Goal: Task Accomplishment & Management: Manage account settings

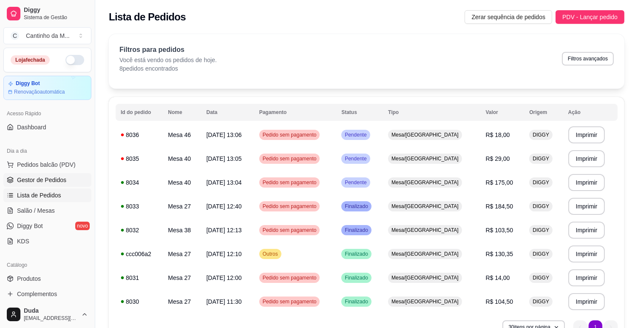
click at [31, 184] on span "Gestor de Pedidos" at bounding box center [41, 180] width 49 height 8
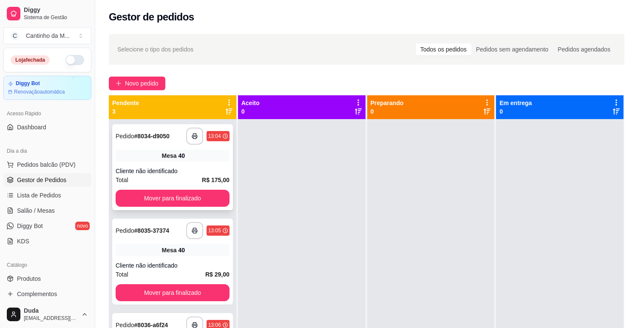
click at [166, 135] on strong "# 8034-d9050" at bounding box center [151, 136] width 35 height 7
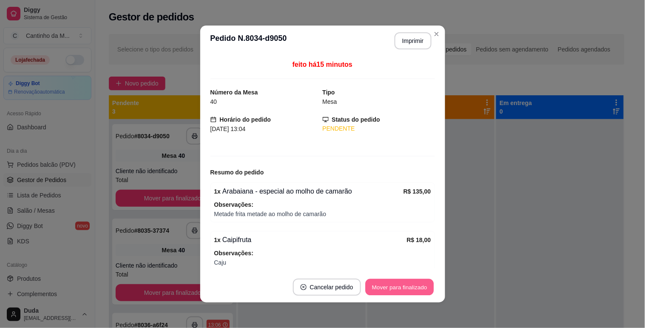
click at [386, 285] on button "Mover para finalizado" at bounding box center [399, 287] width 68 height 17
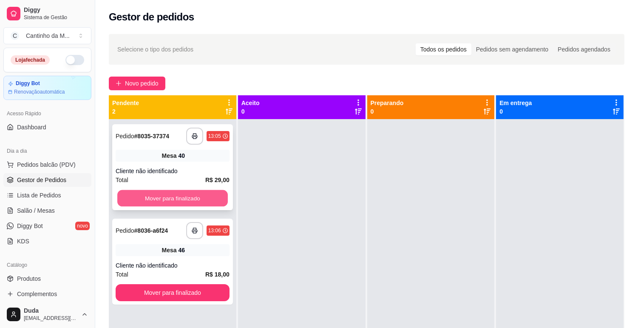
click at [167, 195] on button "Mover para finalizado" at bounding box center [172, 198] width 110 height 17
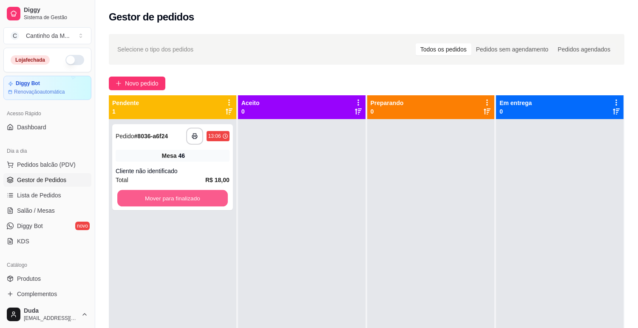
click at [167, 195] on button "Mover para finalizado" at bounding box center [172, 198] width 110 height 17
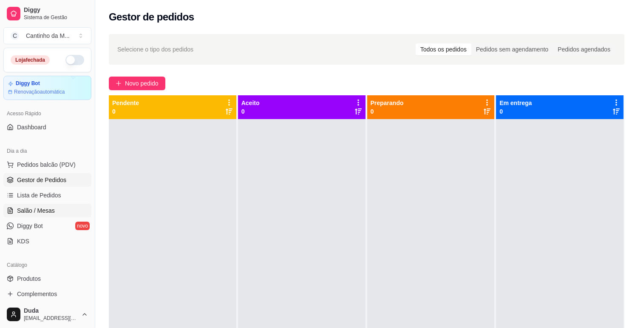
click at [27, 212] on span "Salão / Mesas" at bounding box center [36, 210] width 38 height 8
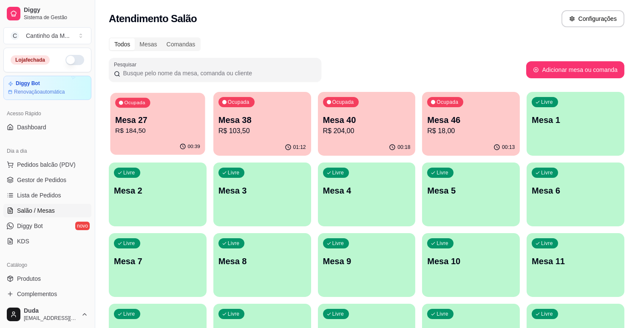
click at [154, 129] on p "R$ 184,50" at bounding box center [157, 131] width 85 height 10
click at [266, 129] on p "R$ 103,50" at bounding box center [262, 131] width 88 height 10
click at [384, 129] on p "R$ 204,00" at bounding box center [367, 131] width 88 height 10
click at [469, 135] on p "R$ 18,00" at bounding box center [470, 131] width 85 height 10
click at [39, 177] on span "Gestor de Pedidos" at bounding box center [41, 180] width 49 height 8
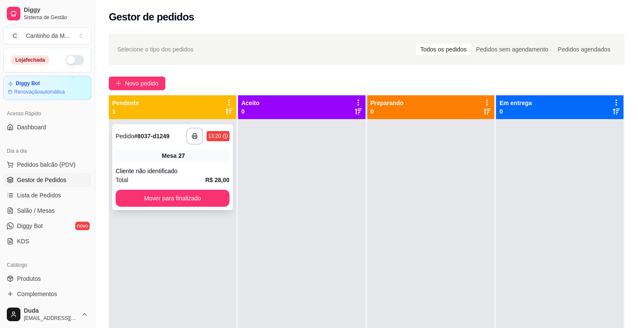
click at [147, 128] on div "**********" at bounding box center [173, 135] width 114 height 17
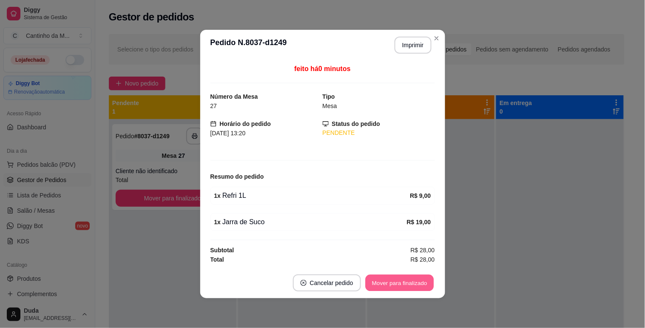
click at [425, 281] on button "Mover para finalizado" at bounding box center [399, 283] width 68 height 17
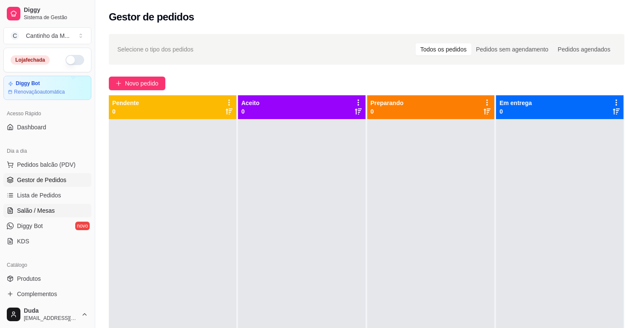
click at [35, 210] on span "Salão / Mesas" at bounding box center [36, 210] width 38 height 8
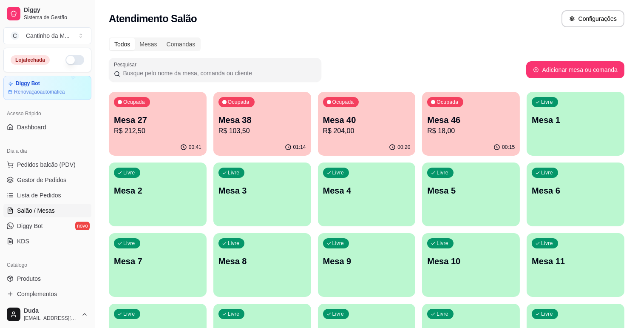
click at [179, 140] on div "00:41" at bounding box center [158, 147] width 98 height 17
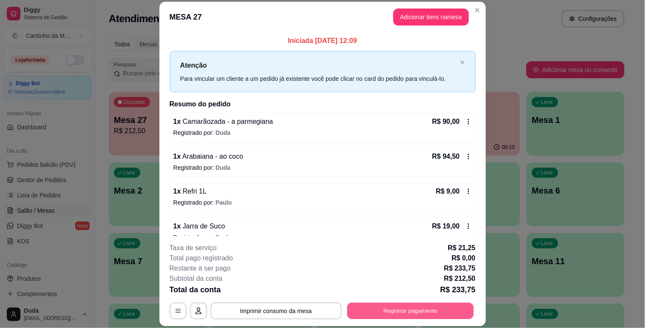
click at [399, 317] on button "Registrar pagamento" at bounding box center [410, 311] width 127 height 17
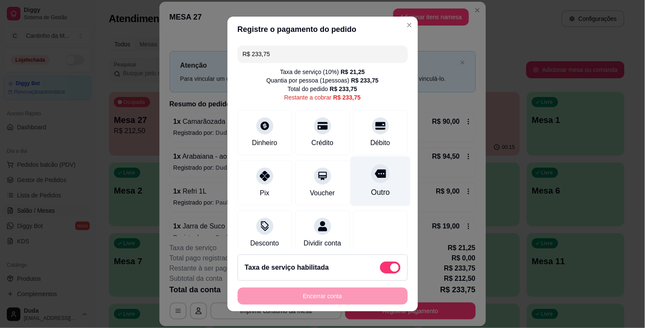
click at [368, 185] on div "Outro" at bounding box center [380, 181] width 60 height 50
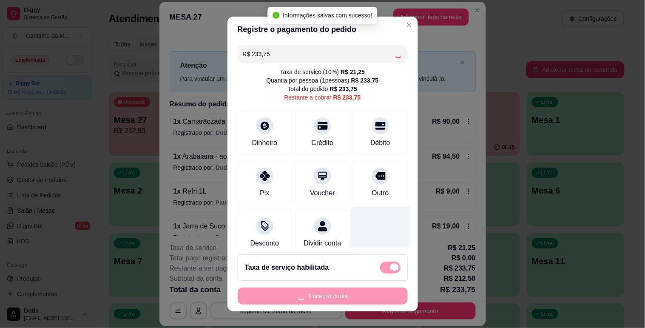
type input "R$ 0,00"
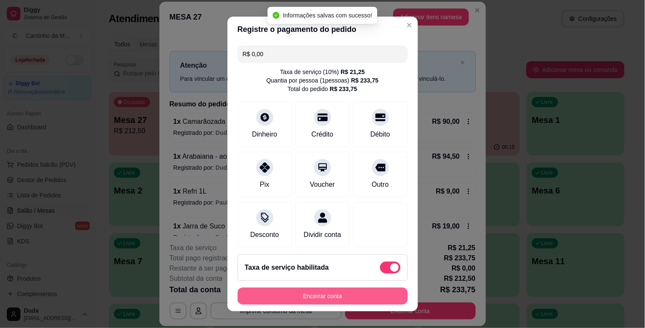
click at [365, 294] on button "Encerrar conta" at bounding box center [323, 295] width 170 height 17
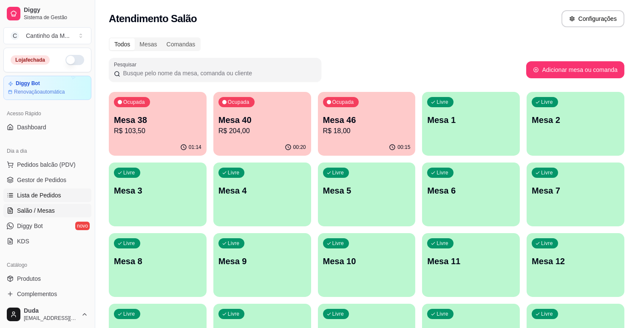
click at [42, 195] on span "Lista de Pedidos" at bounding box center [39, 195] width 44 height 8
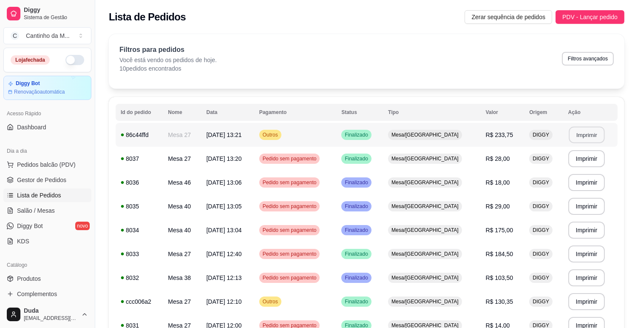
click at [586, 133] on button "Imprimir" at bounding box center [587, 135] width 36 height 17
click at [36, 183] on span "Gestor de Pedidos" at bounding box center [41, 180] width 49 height 8
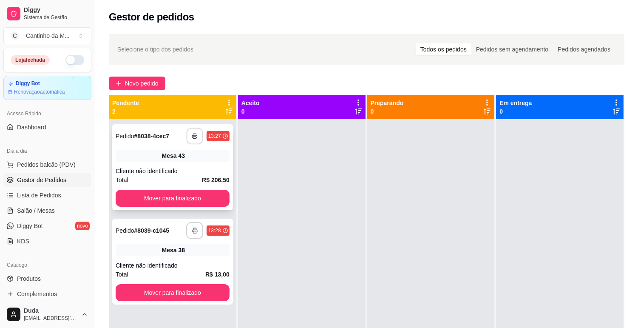
click at [196, 140] on button "button" at bounding box center [194, 136] width 17 height 17
click at [376, 275] on div at bounding box center [430, 283] width 127 height 328
click at [167, 196] on button "Mover para finalizado" at bounding box center [173, 198] width 114 height 17
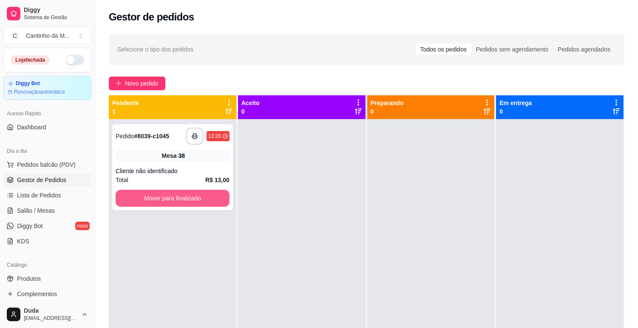
click at [167, 196] on button "Mover para finalizado" at bounding box center [173, 198] width 114 height 17
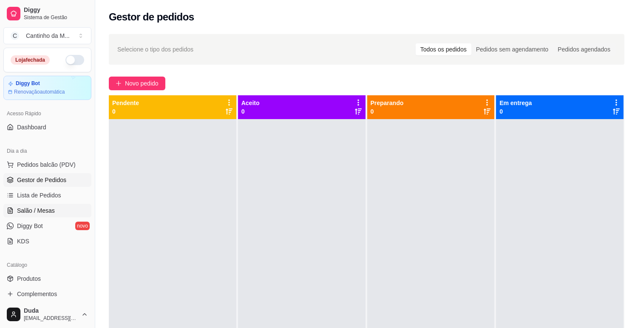
click at [42, 204] on link "Salão / Mesas" at bounding box center [47, 211] width 88 height 14
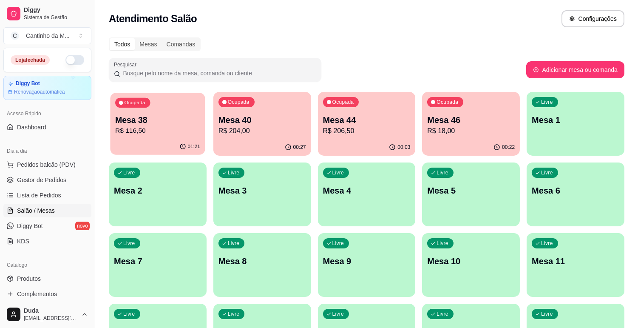
click at [167, 127] on p "R$ 116,50" at bounding box center [157, 131] width 85 height 10
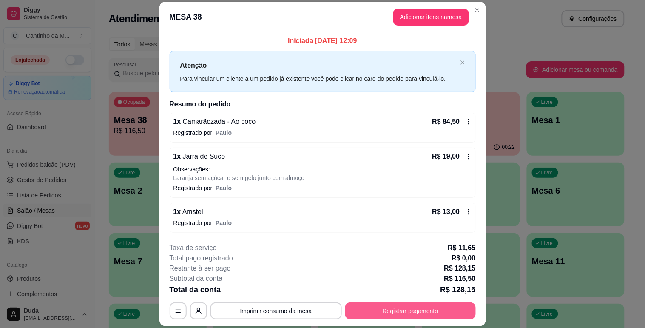
click at [420, 314] on button "Registrar pagamento" at bounding box center [410, 310] width 130 height 17
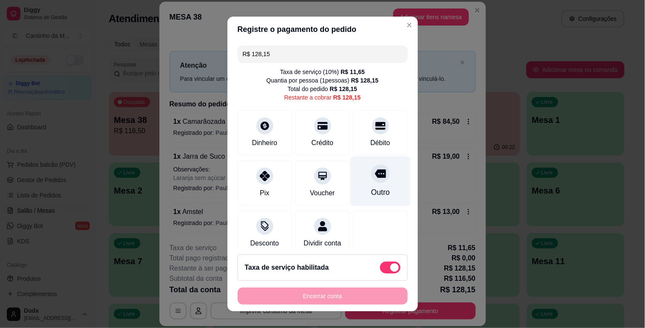
click at [370, 185] on div "Outro" at bounding box center [380, 181] width 60 height 50
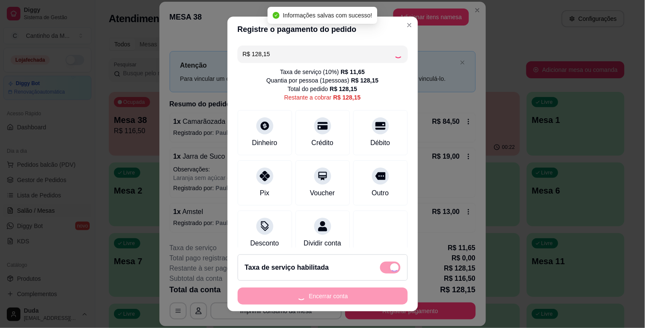
type input "R$ 0,00"
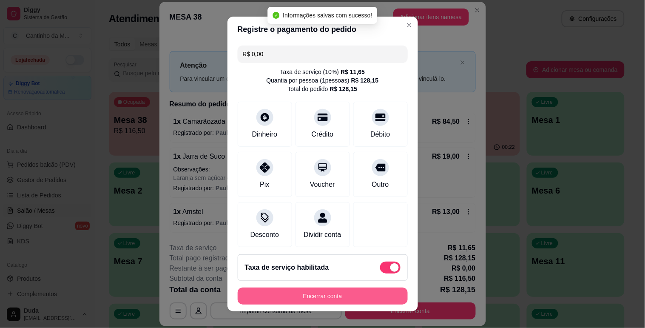
click at [350, 299] on button "Encerrar conta" at bounding box center [323, 295] width 170 height 17
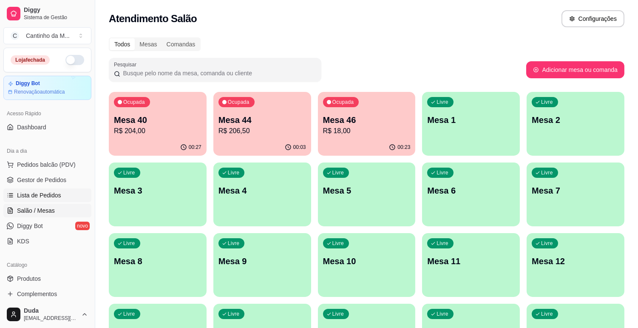
click at [50, 192] on span "Lista de Pedidos" at bounding box center [39, 195] width 44 height 8
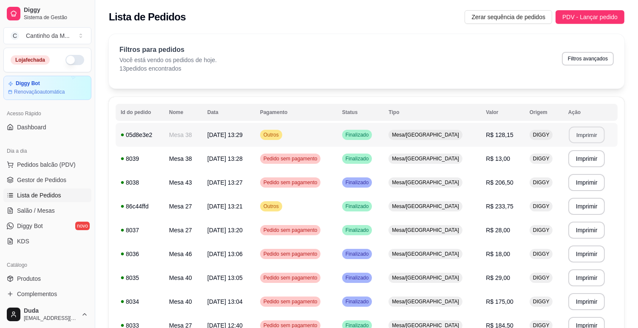
click at [573, 136] on button "Imprimir" at bounding box center [587, 135] width 36 height 17
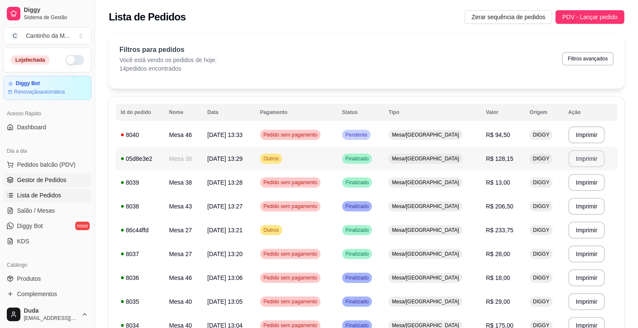
click at [31, 176] on span "Gestor de Pedidos" at bounding box center [41, 180] width 49 height 8
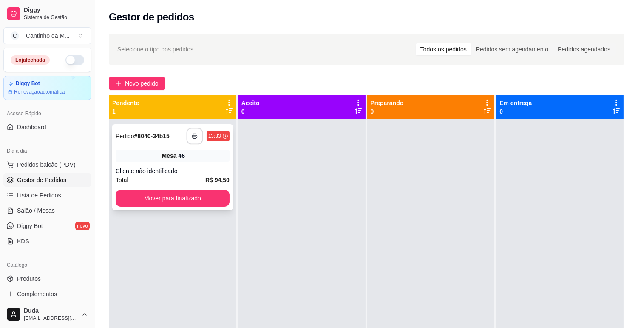
click at [187, 134] on button "button" at bounding box center [194, 136] width 17 height 17
click at [181, 200] on button "Mover para finalizado" at bounding box center [173, 198] width 114 height 17
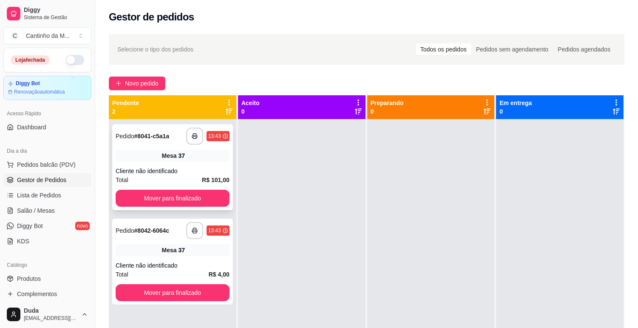
click at [168, 137] on strong "# 8041-c5a1a" at bounding box center [151, 136] width 35 height 7
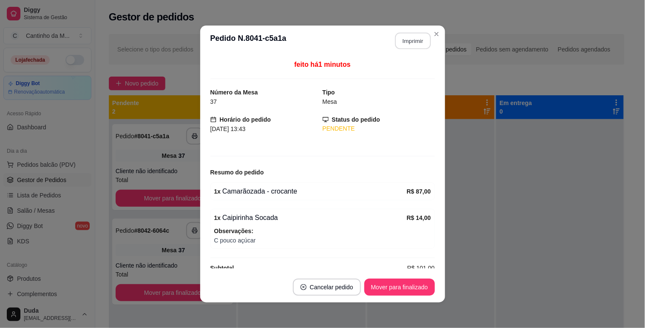
click at [412, 42] on button "Imprimir" at bounding box center [413, 41] width 36 height 17
click at [418, 285] on button "Mover para finalizado" at bounding box center [399, 287] width 68 height 17
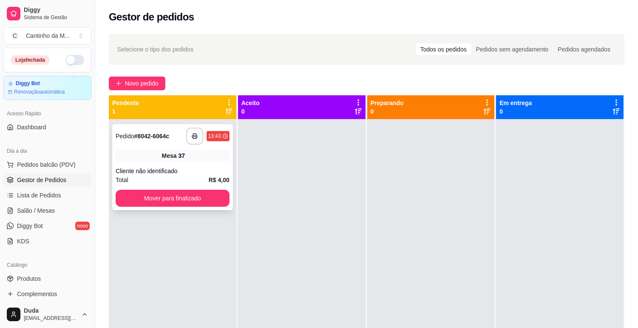
click at [134, 139] on span "Pedido" at bounding box center [125, 136] width 19 height 7
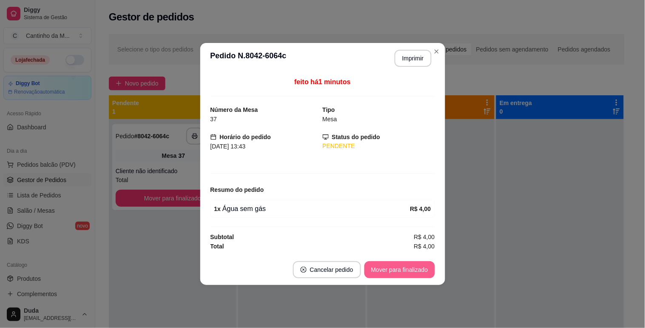
click at [388, 273] on button "Mover para finalizado" at bounding box center [399, 269] width 71 height 17
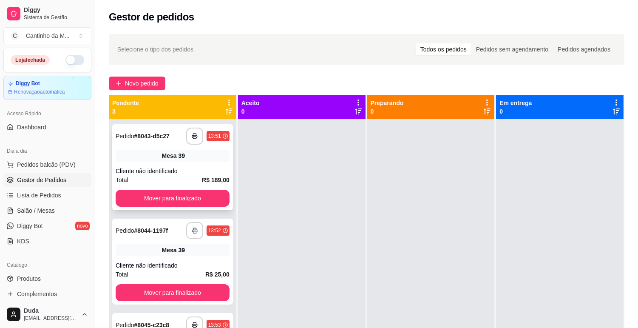
click at [137, 135] on strong "# 8043-d5c27" at bounding box center [151, 136] width 35 height 7
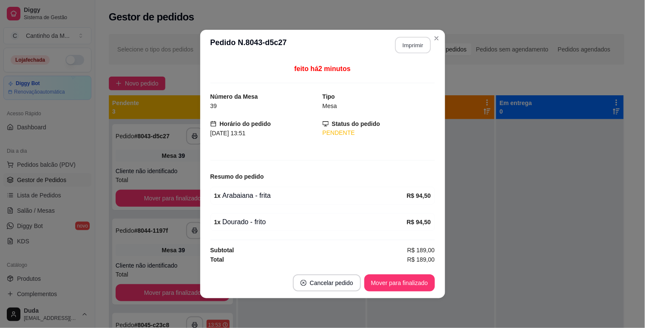
click at [413, 43] on button "Imprimir" at bounding box center [413, 45] width 36 height 17
click at [416, 279] on button "Mover para finalizado" at bounding box center [399, 283] width 68 height 17
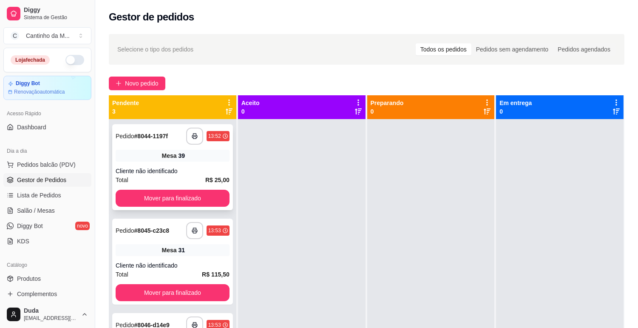
click at [160, 135] on strong "# 8044-1197f" at bounding box center [151, 136] width 34 height 7
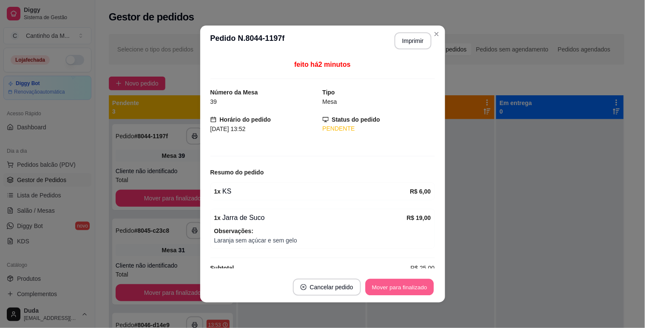
click at [381, 289] on button "Mover para finalizado" at bounding box center [399, 287] width 68 height 17
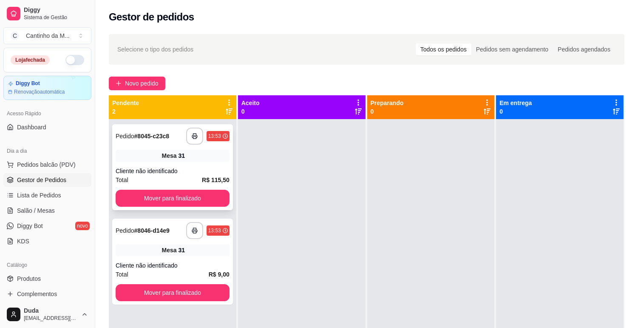
click at [165, 134] on strong "# 8045-c23c8" at bounding box center [151, 136] width 35 height 7
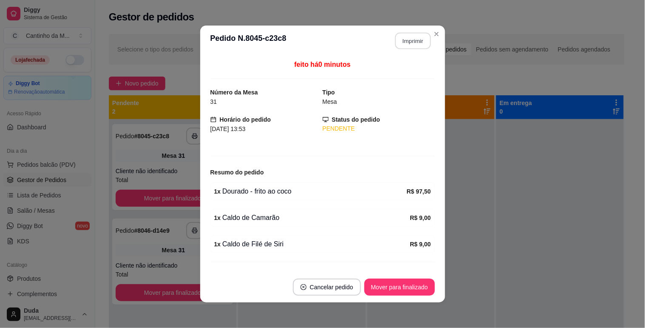
click at [416, 44] on button "Imprimir" at bounding box center [413, 41] width 36 height 17
click at [406, 290] on button "Mover para finalizado" at bounding box center [399, 286] width 71 height 17
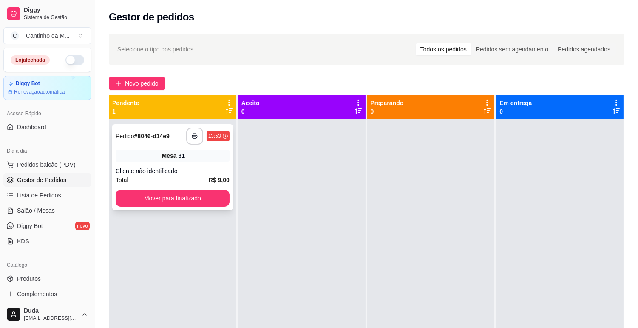
click at [161, 137] on strong "# 8046-d14e9" at bounding box center [151, 136] width 35 height 7
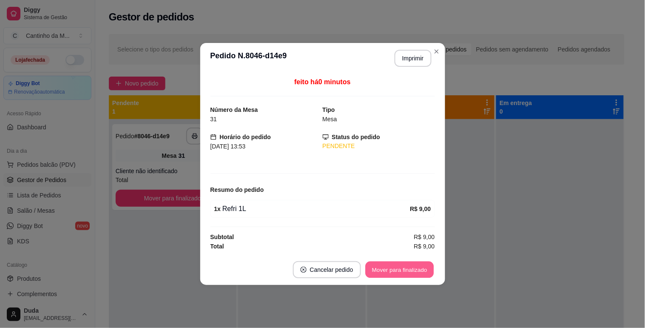
click at [406, 269] on button "Mover para finalizado" at bounding box center [399, 269] width 68 height 17
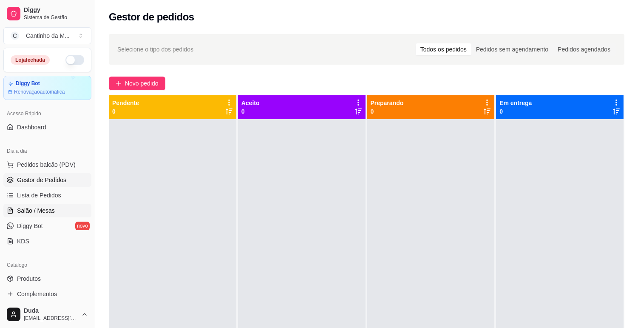
click at [30, 210] on span "Salão / Mesas" at bounding box center [36, 210] width 38 height 8
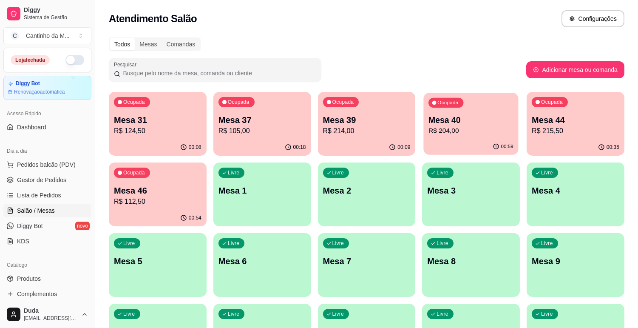
click at [465, 141] on div "00:59" at bounding box center [471, 147] width 95 height 16
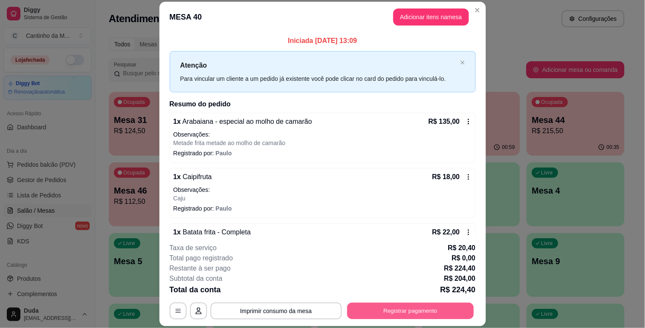
click at [402, 305] on button "Registrar pagamento" at bounding box center [410, 311] width 127 height 17
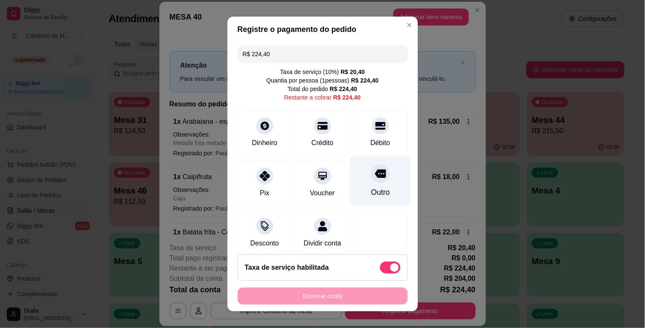
click at [367, 185] on div "Outro" at bounding box center [380, 181] width 60 height 50
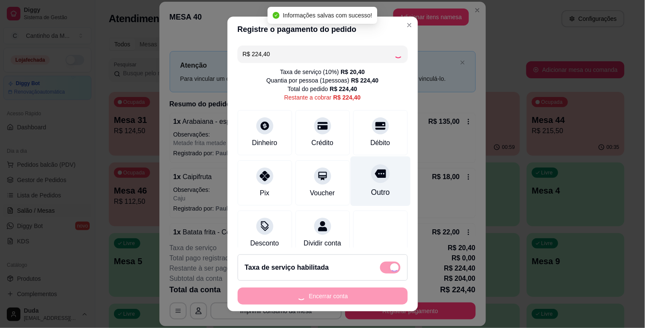
type input "R$ 0,00"
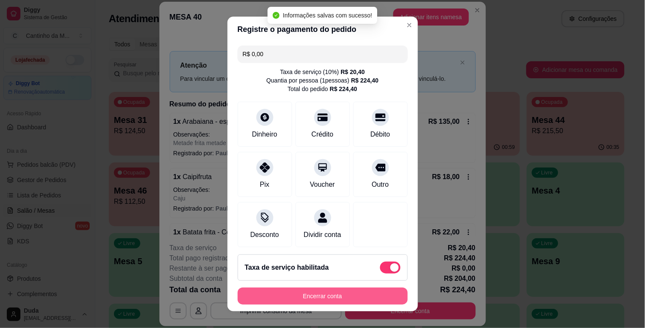
click at [347, 292] on button "Encerrar conta" at bounding box center [323, 295] width 170 height 17
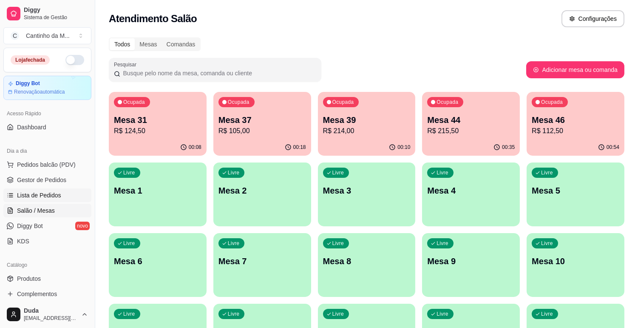
click at [29, 195] on span "Lista de Pedidos" at bounding box center [39, 195] width 44 height 8
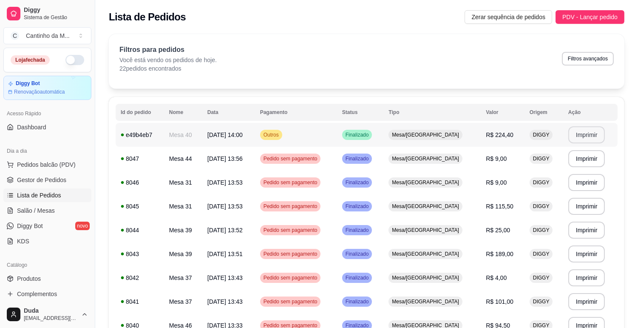
click at [589, 139] on button "Imprimir" at bounding box center [586, 134] width 37 height 17
click at [36, 184] on span "Gestor de Pedidos" at bounding box center [41, 180] width 49 height 8
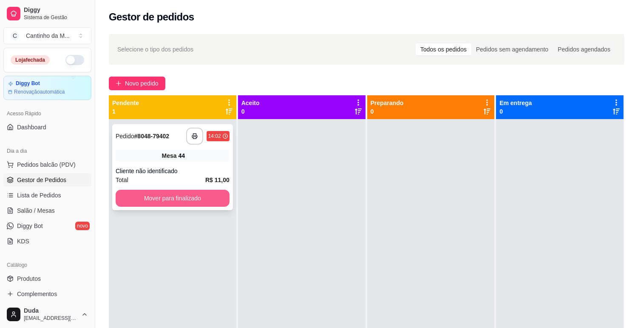
click at [149, 203] on button "Mover para finalizado" at bounding box center [173, 198] width 114 height 17
click at [160, 137] on strong "# 8049-35b09" at bounding box center [151, 136] width 35 height 7
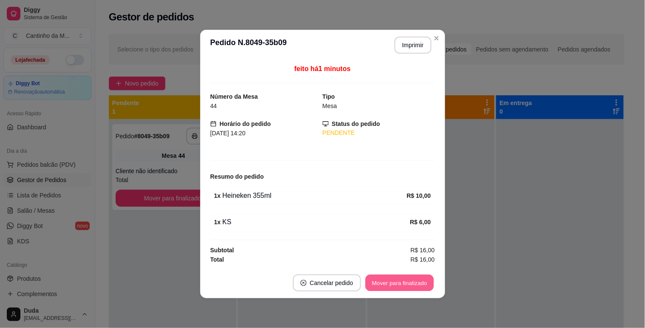
click at [383, 278] on button "Mover para finalizado" at bounding box center [399, 283] width 68 height 17
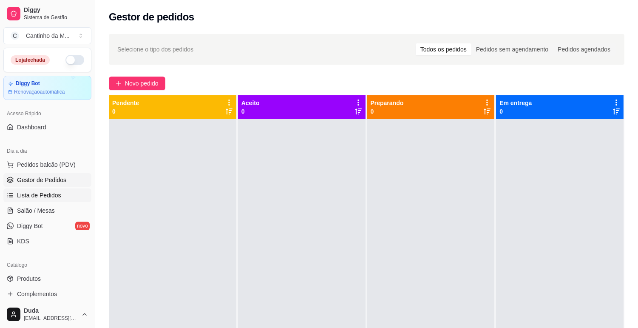
click at [32, 192] on span "Lista de Pedidos" at bounding box center [39, 195] width 44 height 8
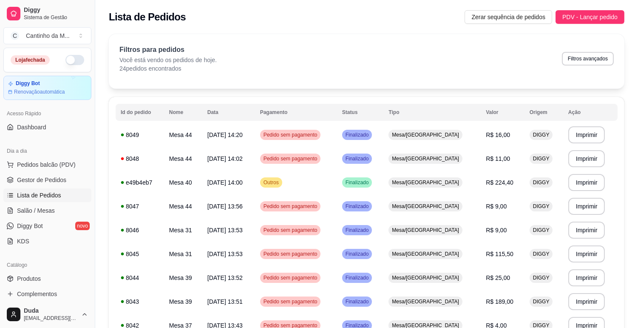
click at [23, 218] on ul "Pedidos balcão (PDV) Gestor de Pedidos Lista de Pedidos Salão / Mesas Diggy Bot…" at bounding box center [47, 203] width 88 height 90
click at [24, 210] on span "Salão / Mesas" at bounding box center [36, 210] width 38 height 8
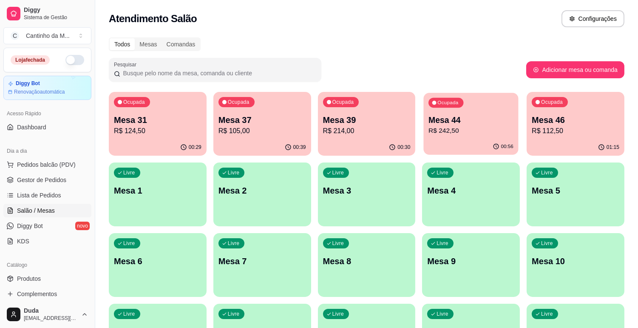
click at [481, 130] on p "R$ 242,50" at bounding box center [470, 131] width 85 height 10
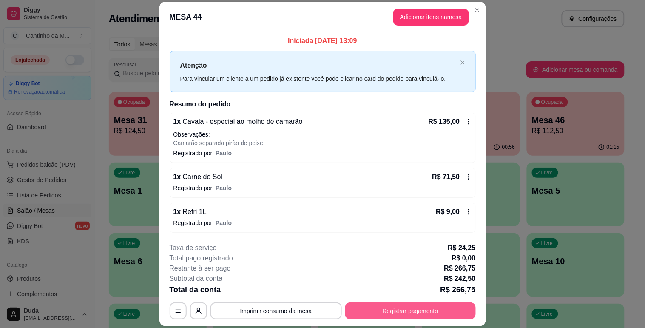
click at [432, 312] on button "Registrar pagamento" at bounding box center [410, 310] width 130 height 17
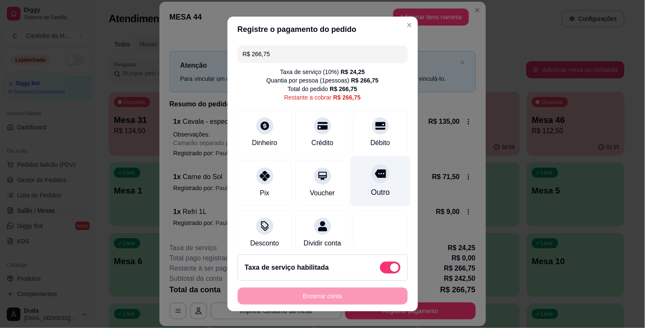
click at [371, 189] on div "Outro" at bounding box center [380, 192] width 19 height 11
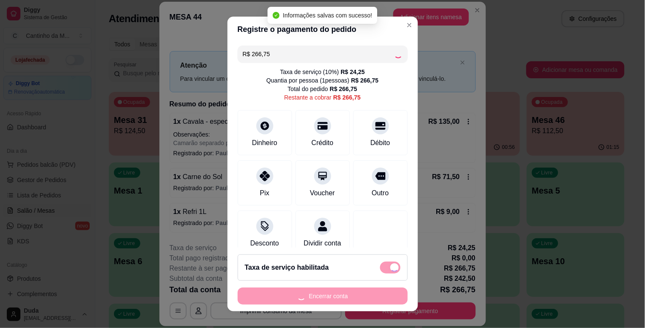
type input "R$ 0,00"
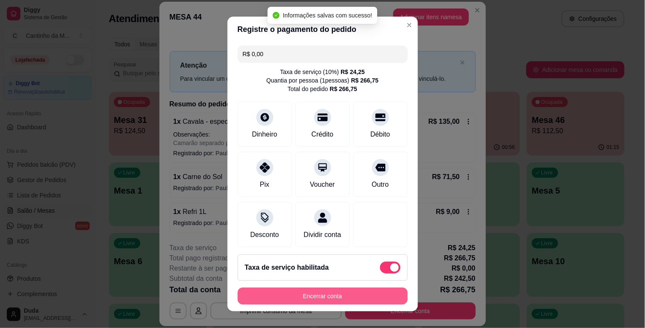
click at [347, 296] on button "Encerrar conta" at bounding box center [323, 295] width 170 height 17
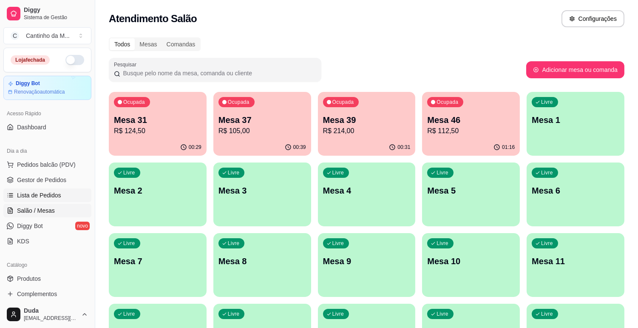
click at [37, 192] on span "Lista de Pedidos" at bounding box center [39, 195] width 44 height 8
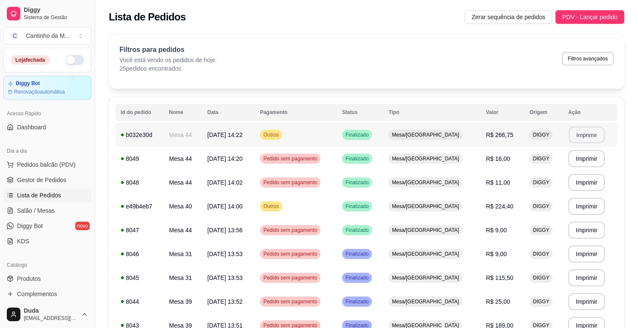
click at [592, 134] on button "Imprimir" at bounding box center [587, 135] width 36 height 17
click at [36, 186] on link "Gestor de Pedidos" at bounding box center [47, 180] width 88 height 14
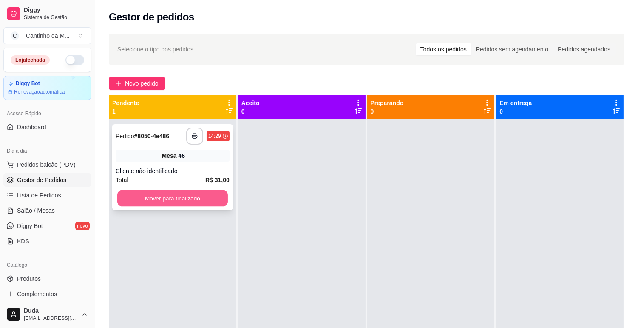
click at [189, 194] on button "Mover para finalizado" at bounding box center [172, 198] width 110 height 17
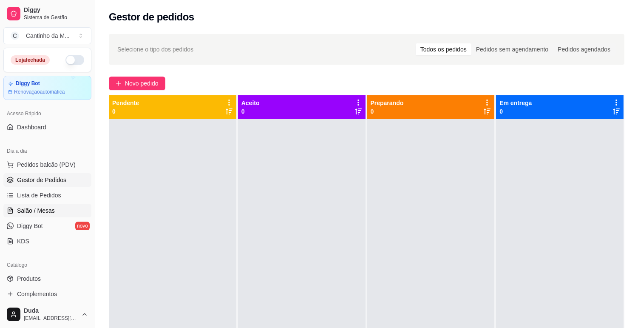
click at [37, 209] on span "Salão / Mesas" at bounding box center [36, 210] width 38 height 8
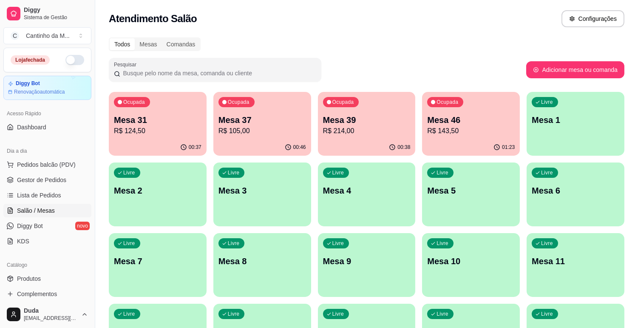
click at [461, 145] on div "01:23" at bounding box center [471, 147] width 98 height 17
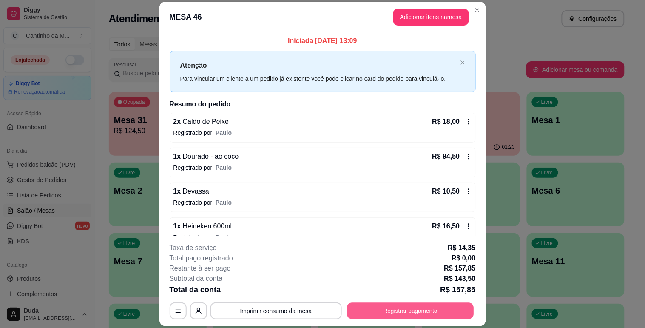
click at [411, 307] on button "Registrar pagamento" at bounding box center [410, 311] width 127 height 17
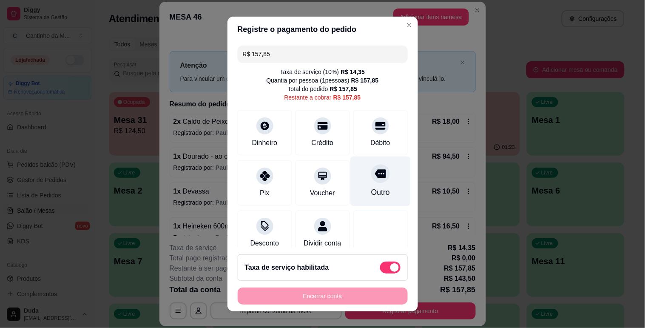
click at [371, 193] on div "Outro" at bounding box center [380, 192] width 19 height 11
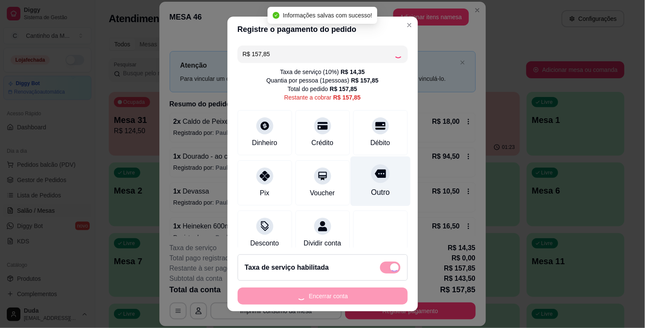
type input "R$ 0,00"
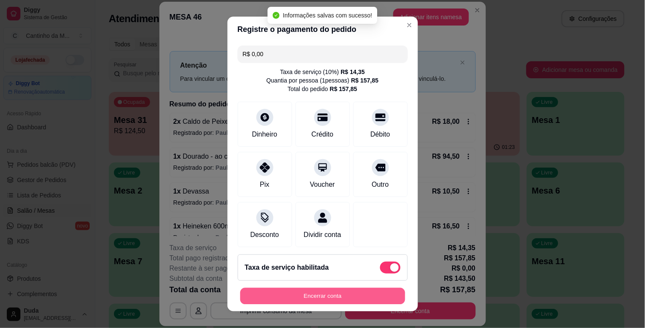
click at [353, 292] on button "Encerrar conta" at bounding box center [322, 296] width 165 height 17
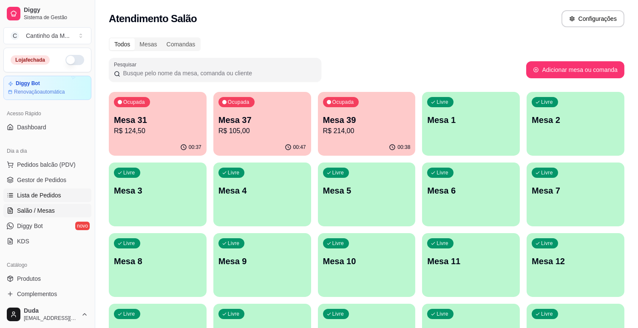
click at [35, 194] on span "Lista de Pedidos" at bounding box center [39, 195] width 44 height 8
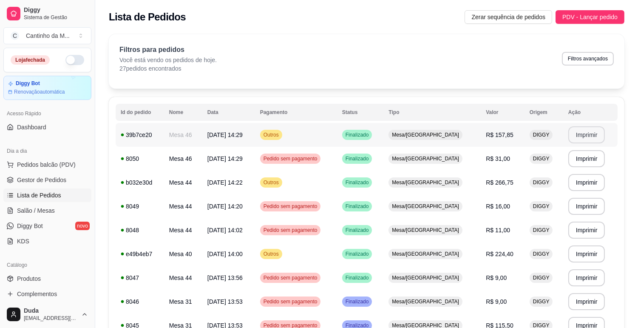
click at [594, 139] on button "Imprimir" at bounding box center [586, 134] width 37 height 17
click at [46, 180] on span "Gestor de Pedidos" at bounding box center [41, 180] width 49 height 8
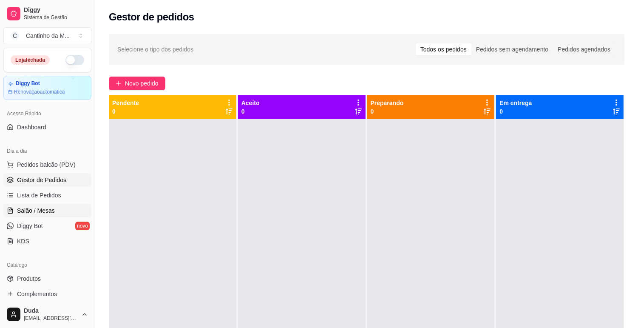
click at [40, 209] on span "Salão / Mesas" at bounding box center [36, 210] width 38 height 8
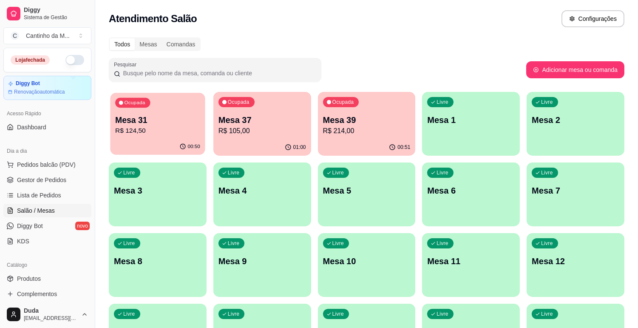
click at [161, 130] on p "R$ 124,50" at bounding box center [157, 131] width 85 height 10
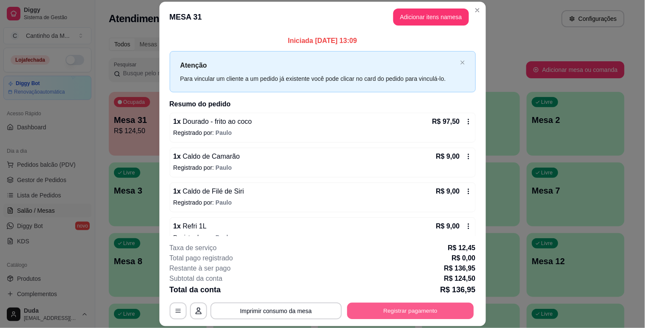
click at [394, 313] on button "Registrar pagamento" at bounding box center [410, 311] width 127 height 17
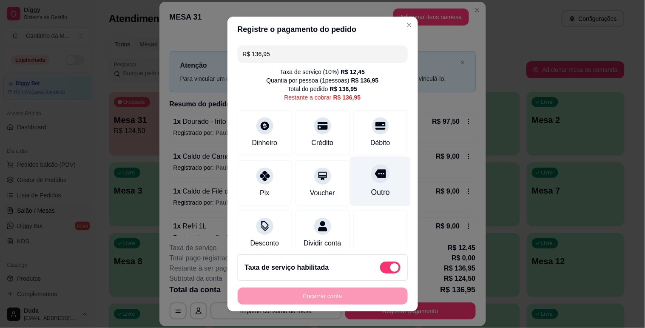
click at [374, 175] on icon at bounding box center [379, 173] width 11 height 8
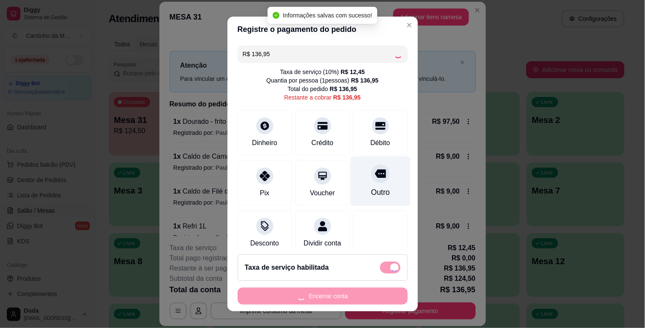
type input "R$ 0,00"
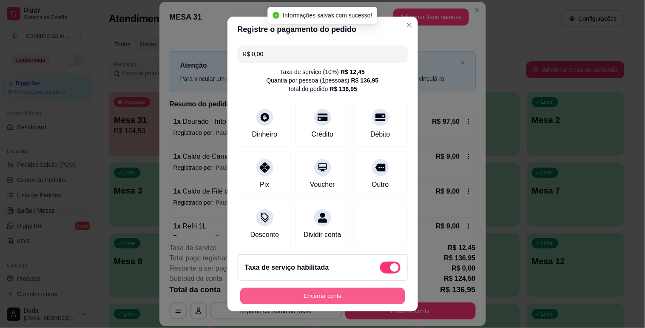
click at [360, 294] on button "Encerrar conta" at bounding box center [322, 296] width 165 height 17
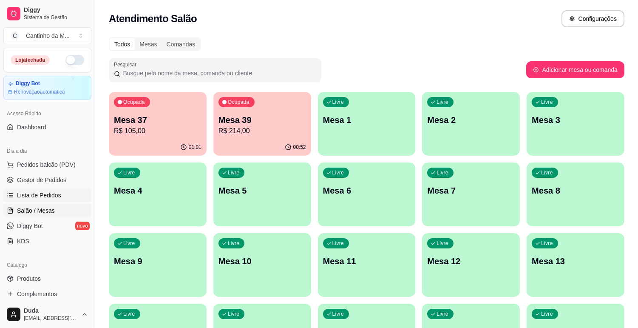
click at [56, 193] on span "Lista de Pedidos" at bounding box center [39, 195] width 44 height 8
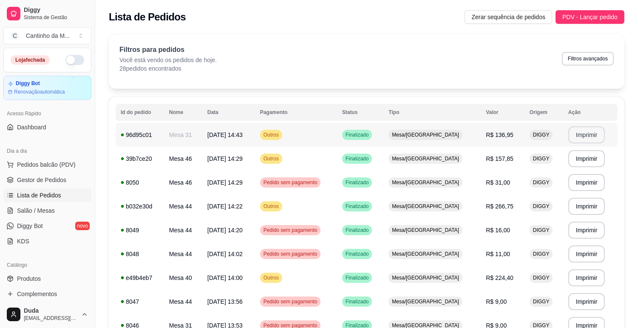
click at [588, 142] on button "Imprimir" at bounding box center [586, 134] width 37 height 17
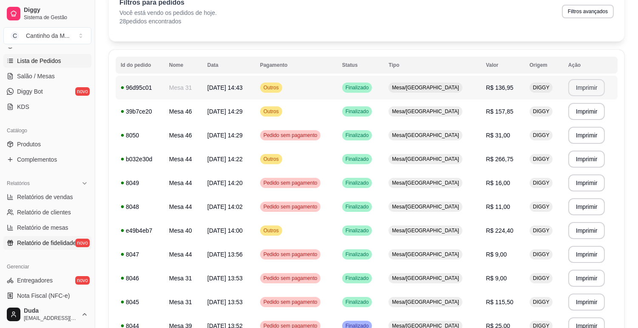
scroll to position [142, 0]
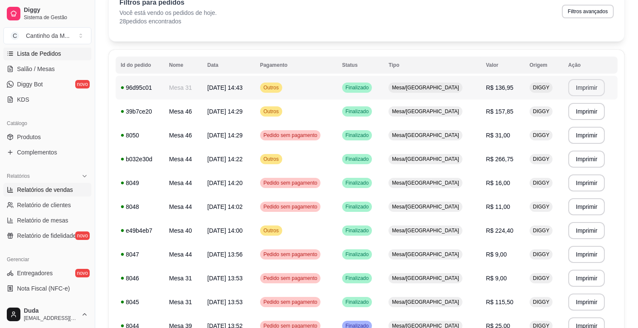
click at [60, 188] on span "Relatórios de vendas" at bounding box center [45, 189] width 56 height 8
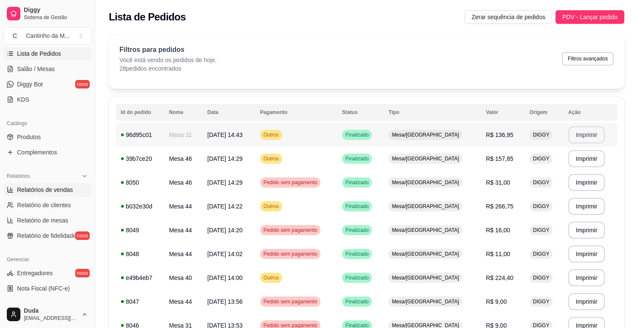
select select "ALL"
select select "0"
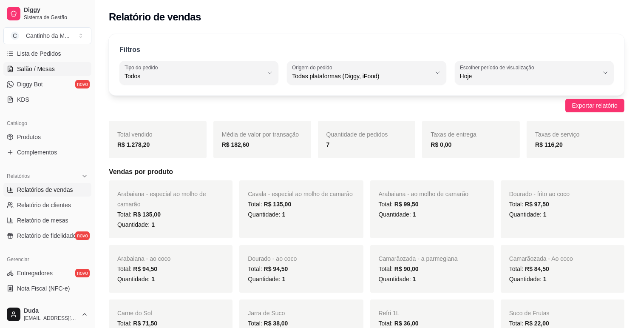
click at [37, 69] on span "Salão / Mesas" at bounding box center [36, 69] width 38 height 8
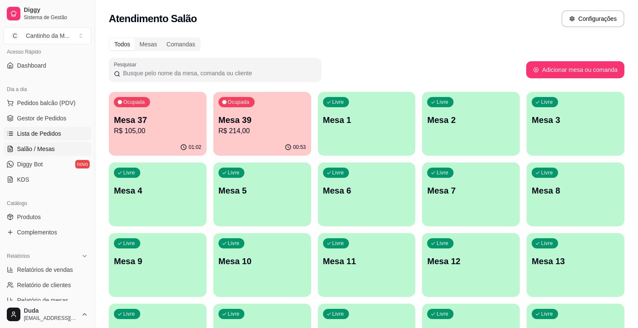
scroll to position [47, 0]
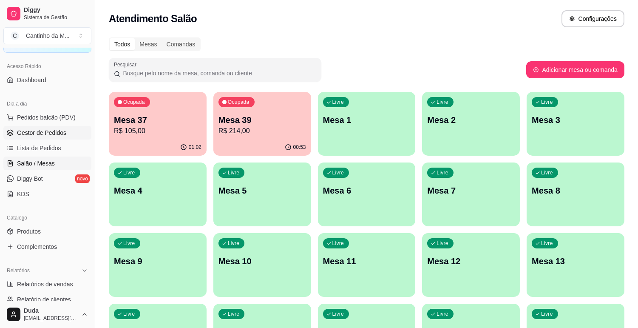
click at [45, 136] on span "Gestor de Pedidos" at bounding box center [41, 132] width 49 height 8
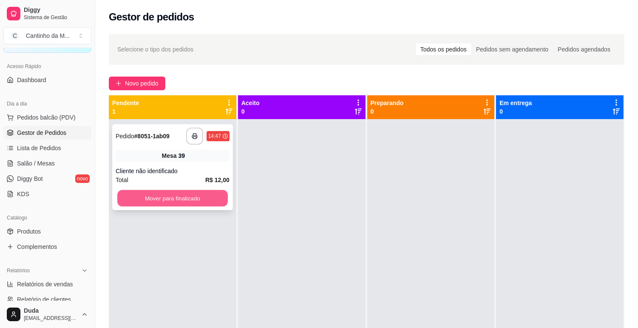
click at [178, 201] on button "Mover para finalizado" at bounding box center [172, 198] width 110 height 17
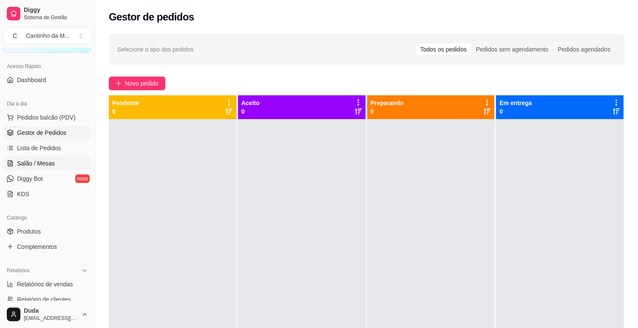
click at [34, 162] on span "Salão / Mesas" at bounding box center [36, 163] width 38 height 8
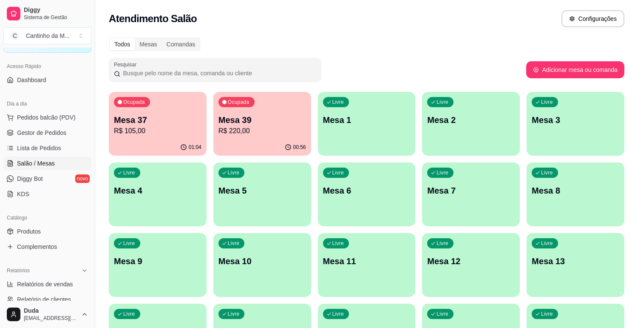
click at [267, 130] on p "R$ 220,00" at bounding box center [262, 131] width 88 height 10
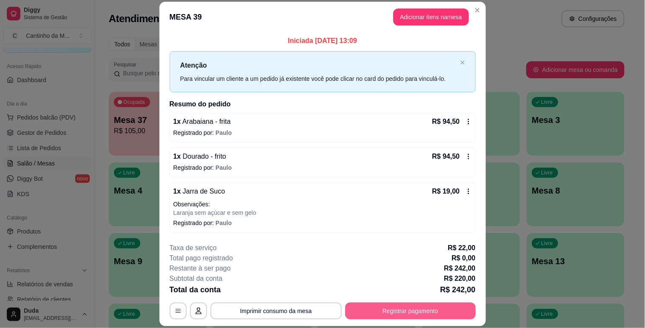
click at [410, 314] on button "Registrar pagamento" at bounding box center [410, 310] width 130 height 17
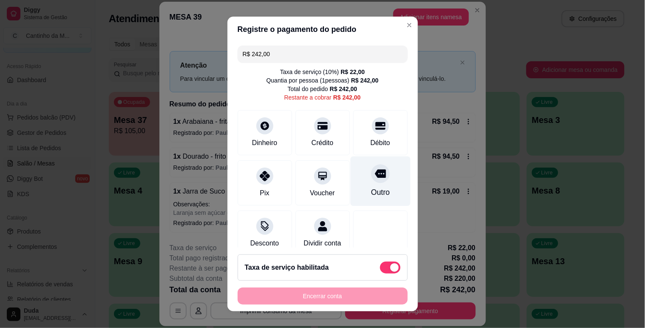
click at [370, 184] on div "Outro" at bounding box center [380, 181] width 60 height 50
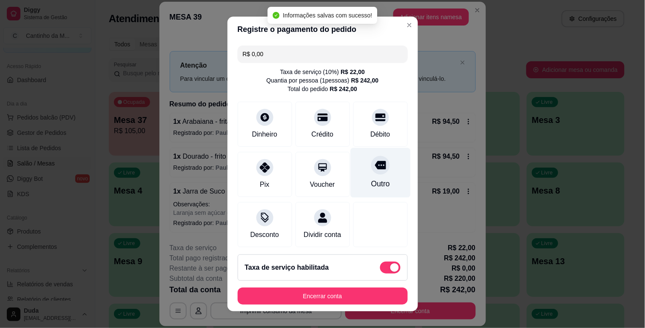
type input "R$ 0,00"
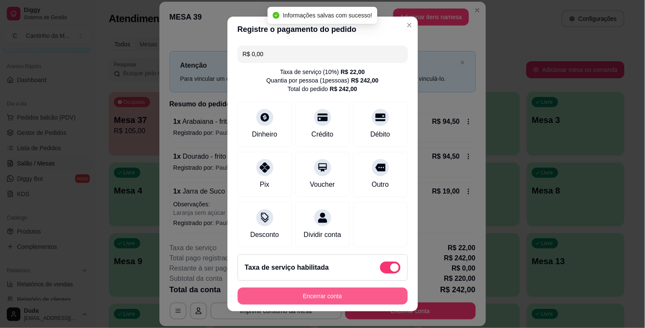
click at [347, 295] on button "Encerrar conta" at bounding box center [323, 295] width 170 height 17
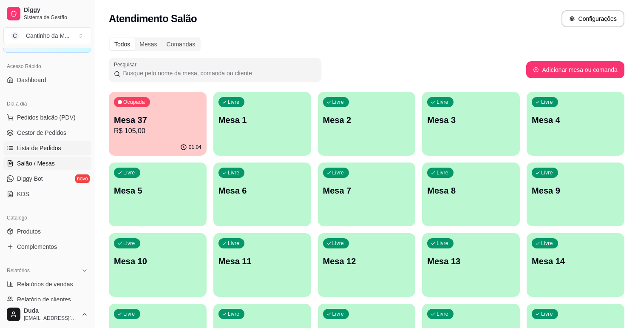
click at [31, 147] on span "Lista de Pedidos" at bounding box center [39, 148] width 44 height 8
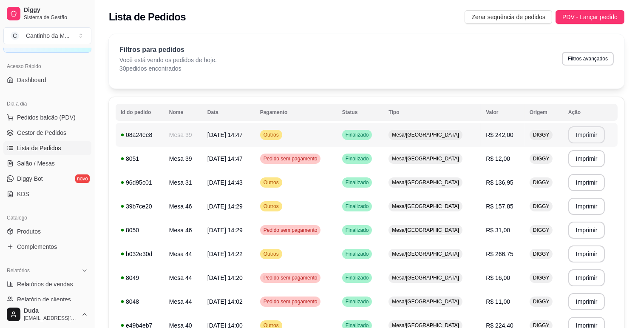
click at [571, 139] on button "Imprimir" at bounding box center [586, 134] width 37 height 17
click at [45, 133] on span "Gestor de Pedidos" at bounding box center [41, 132] width 49 height 8
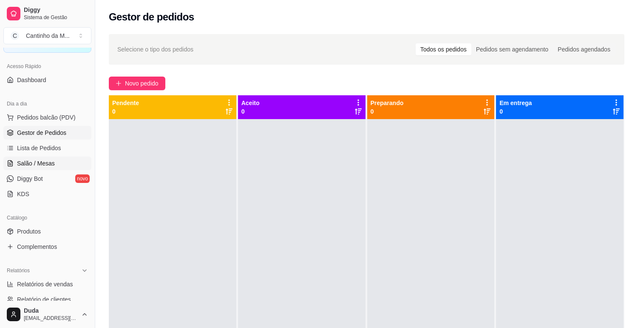
click at [41, 161] on span "Salão / Mesas" at bounding box center [36, 163] width 38 height 8
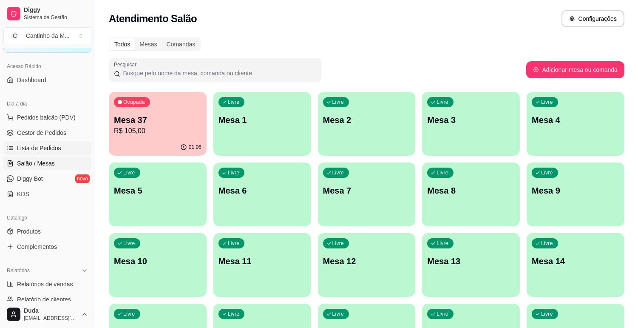
click at [43, 149] on span "Lista de Pedidos" at bounding box center [39, 148] width 44 height 8
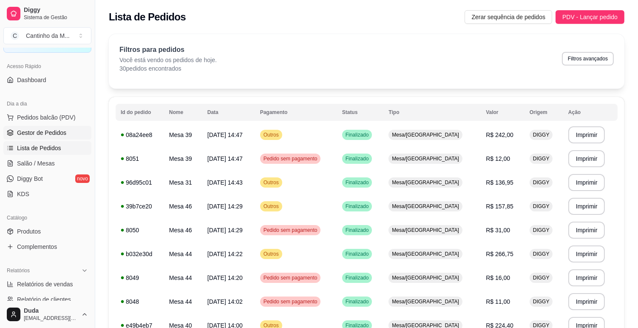
click at [62, 131] on span "Gestor de Pedidos" at bounding box center [41, 132] width 49 height 8
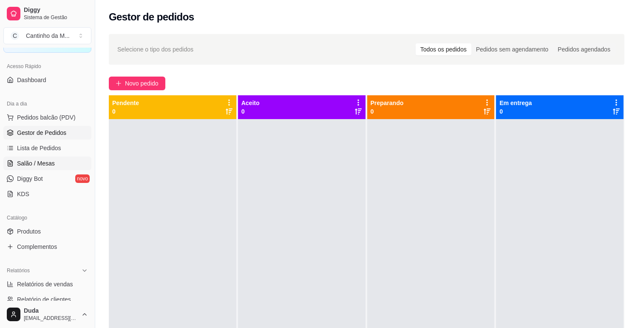
click at [43, 166] on span "Salão / Mesas" at bounding box center [36, 163] width 38 height 8
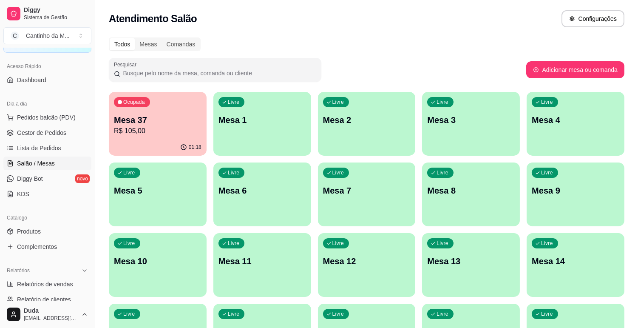
click at [138, 120] on p "Mesa 37" at bounding box center [158, 120] width 88 height 12
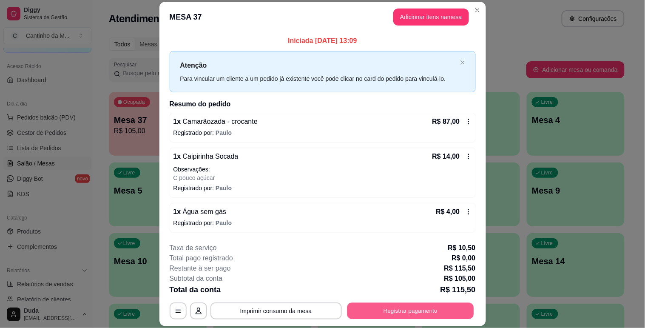
click at [396, 313] on button "Registrar pagamento" at bounding box center [410, 311] width 127 height 17
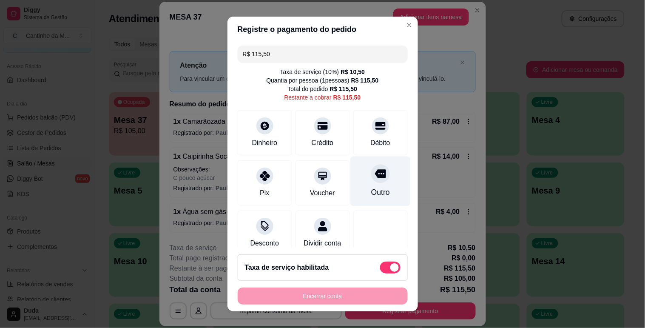
click at [358, 183] on div "Outro" at bounding box center [380, 181] width 60 height 50
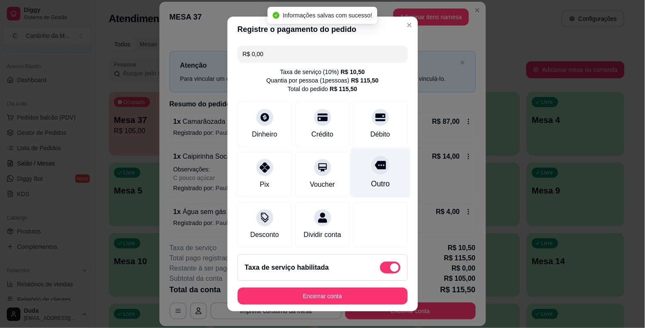
type input "R$ 0,00"
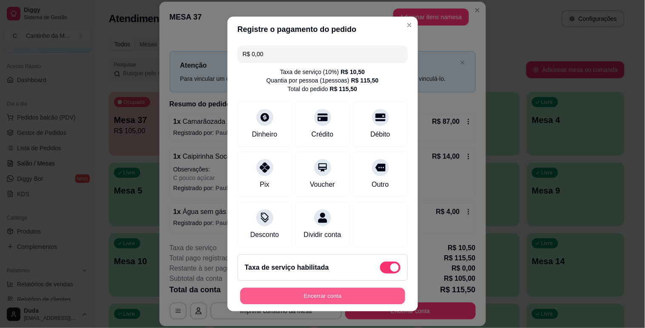
click at [357, 291] on button "Encerrar conta" at bounding box center [322, 296] width 165 height 17
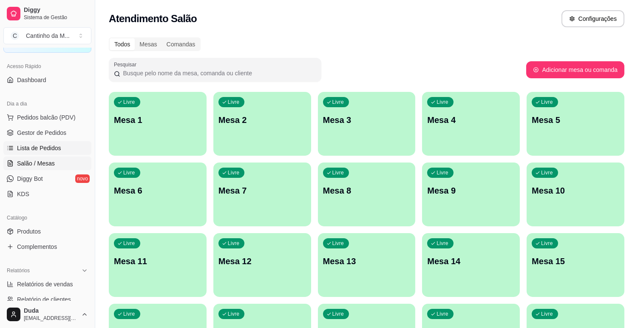
click at [28, 148] on span "Lista de Pedidos" at bounding box center [39, 148] width 44 height 8
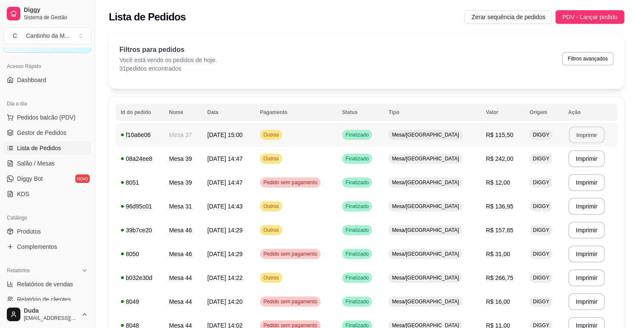
click at [586, 141] on button "Imprimir" at bounding box center [587, 135] width 36 height 17
click at [57, 134] on span "Gestor de Pedidos" at bounding box center [41, 132] width 49 height 8
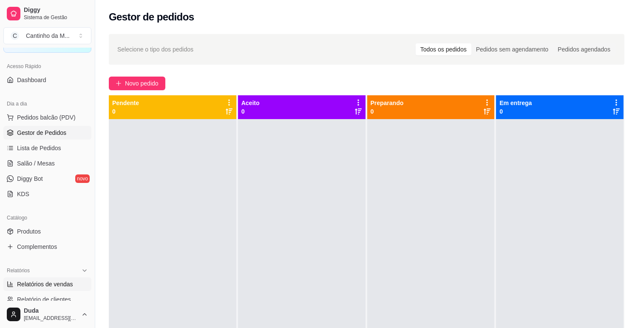
click at [28, 280] on span "Relatórios de vendas" at bounding box center [45, 284] width 56 height 8
select select "ALL"
select select "0"
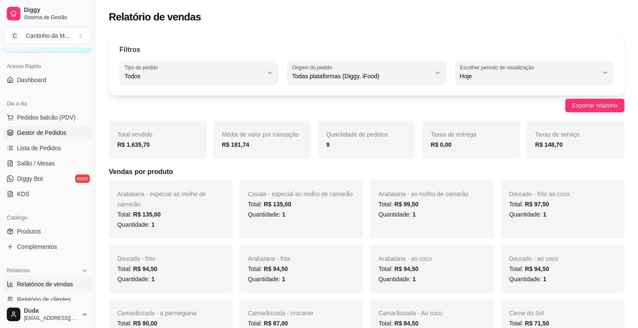
click at [43, 134] on span "Gestor de Pedidos" at bounding box center [41, 132] width 49 height 8
